Goal: Task Accomplishment & Management: Manage account settings

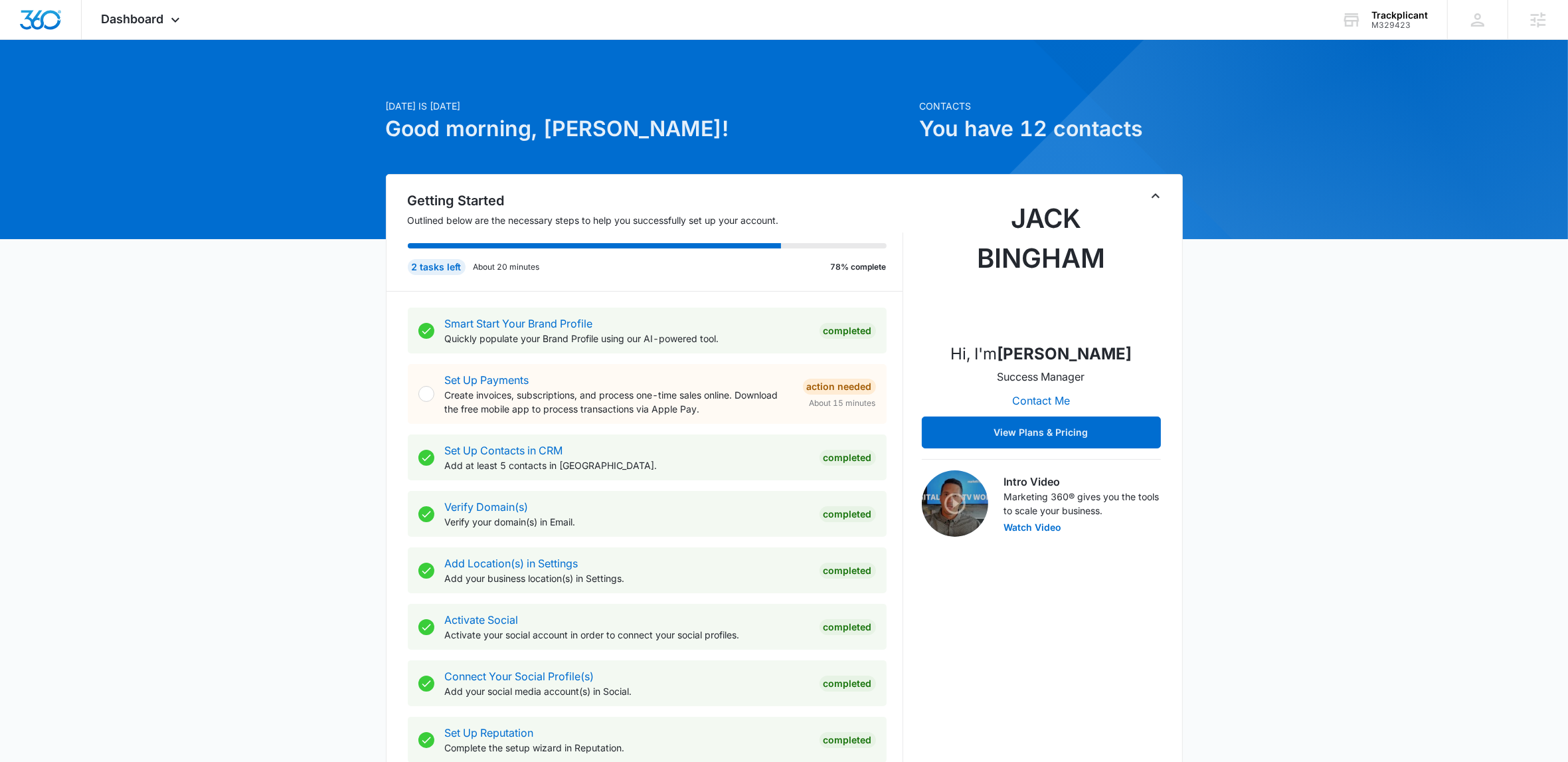
click at [192, 365] on div "[DATE] is [DATE] Good morning, [PERSON_NAME]! Contacts You have 12 contacts Get…" at bounding box center [784, 774] width 1568 height 1434
click at [182, 15] on icon at bounding box center [175, 22] width 16 height 16
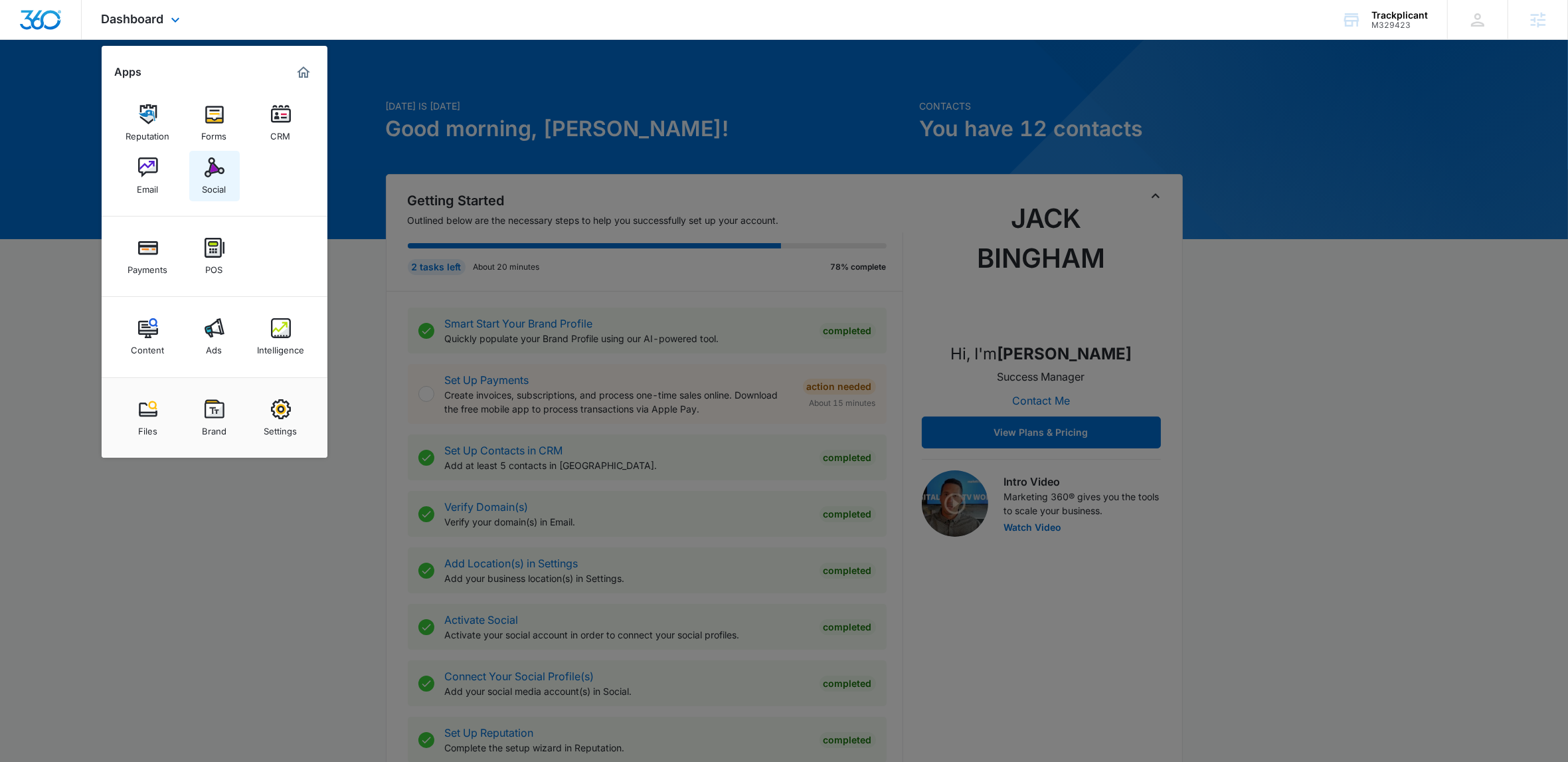
click at [214, 169] on img at bounding box center [214, 167] width 20 height 20
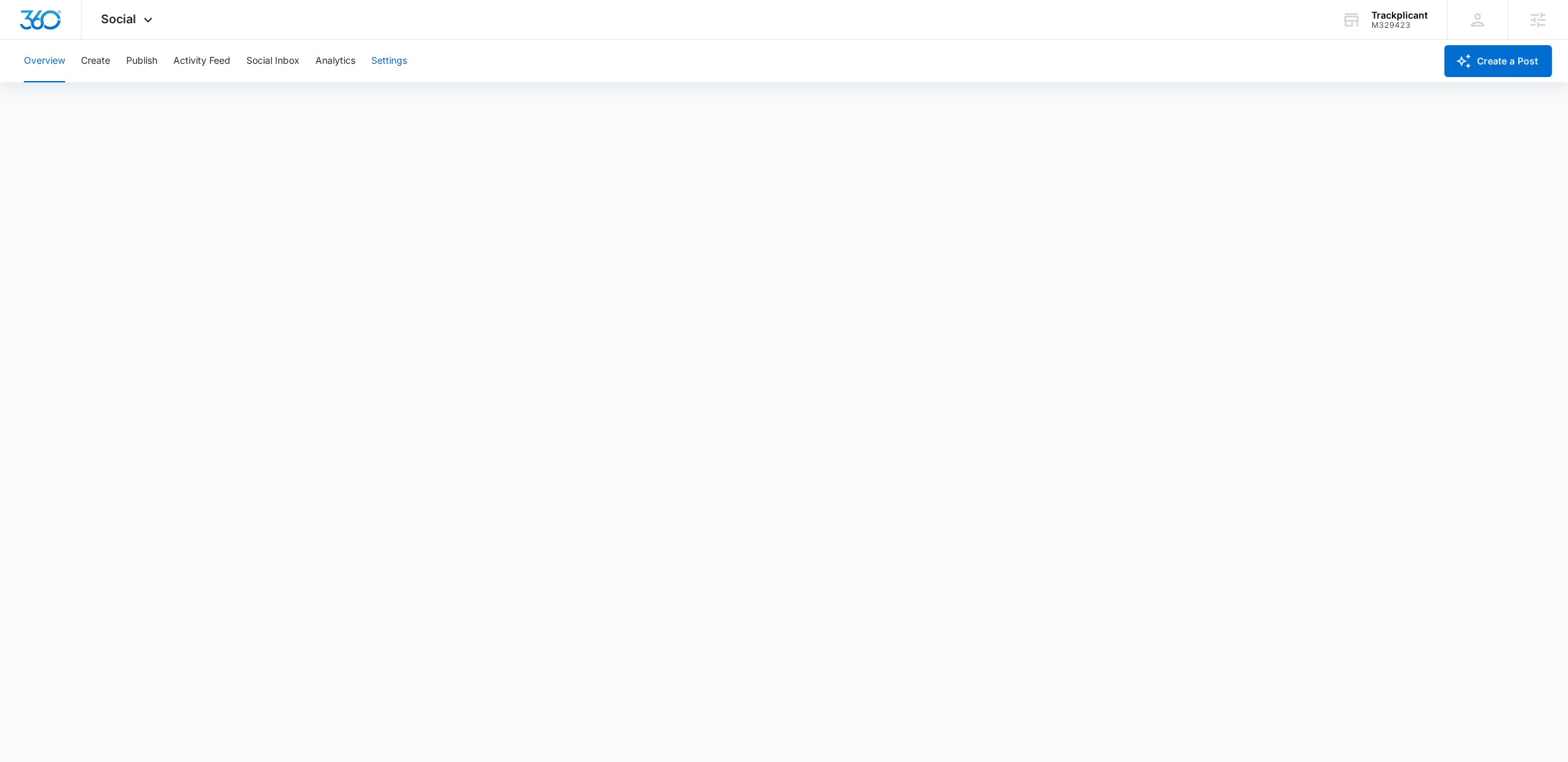
click at [402, 53] on button "Settings" at bounding box center [389, 61] width 36 height 42
